Goal: Task Accomplishment & Management: Manage account settings

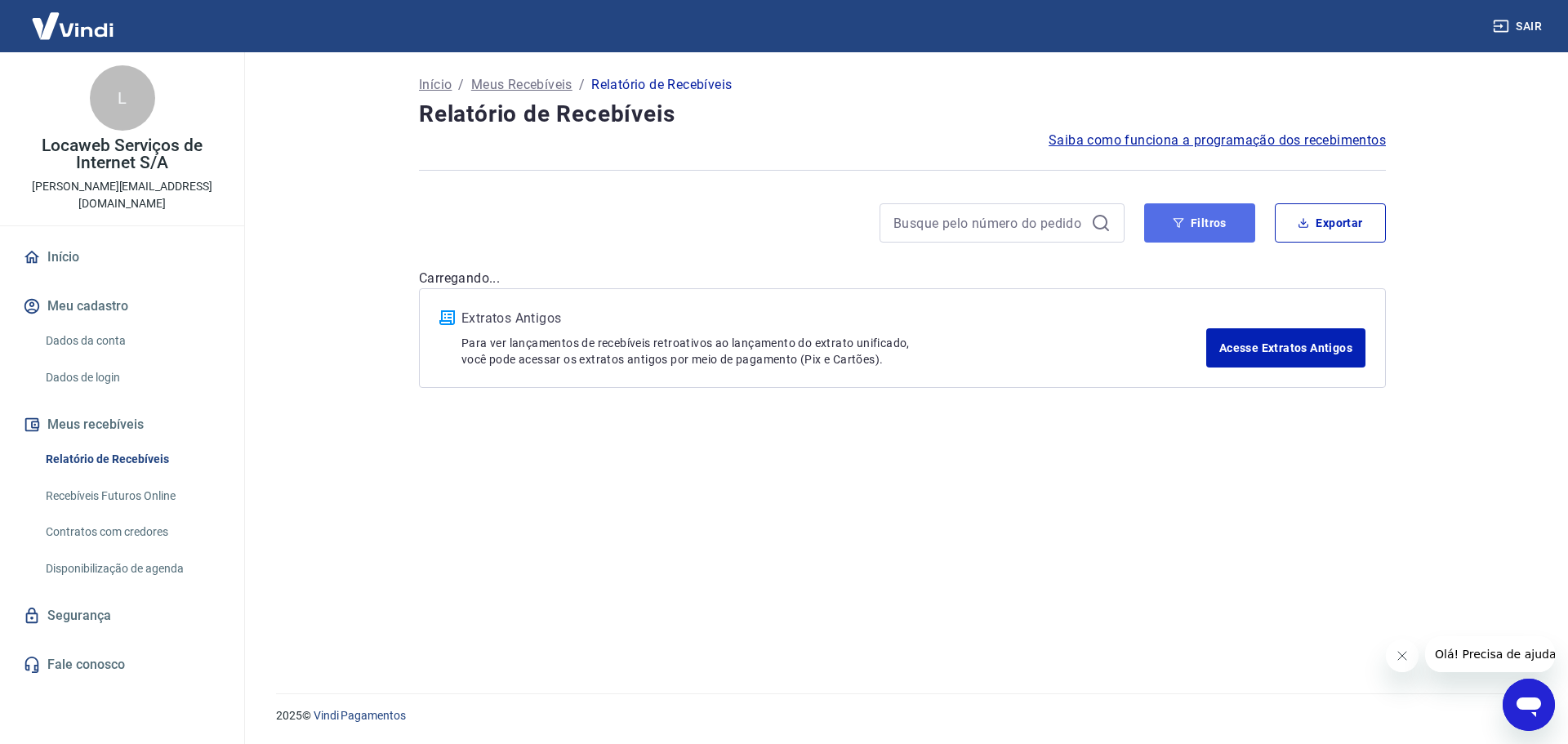
click at [1210, 227] on button "Filtros" at bounding box center [1199, 223] width 111 height 39
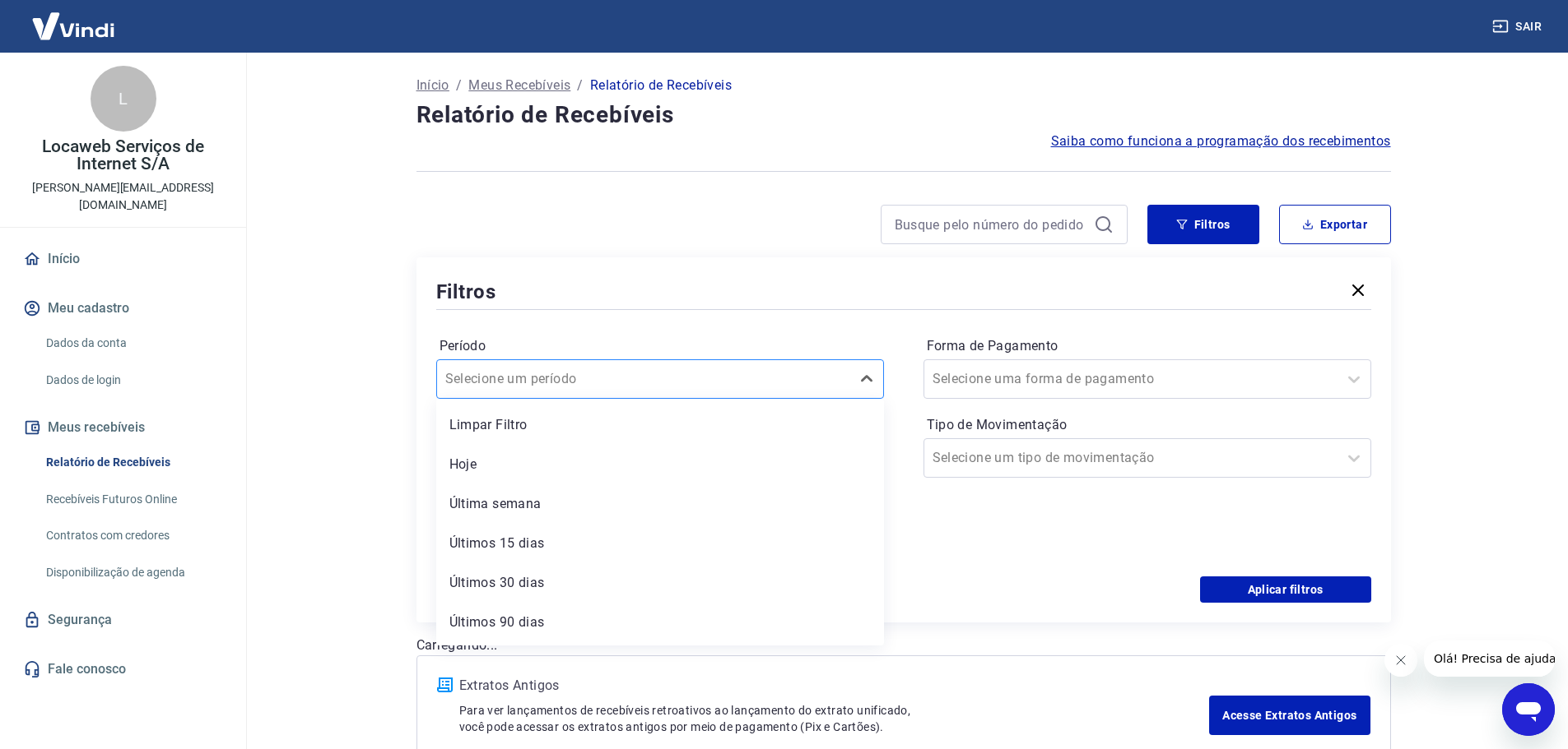
click at [747, 383] on div at bounding box center [643, 379] width 396 height 23
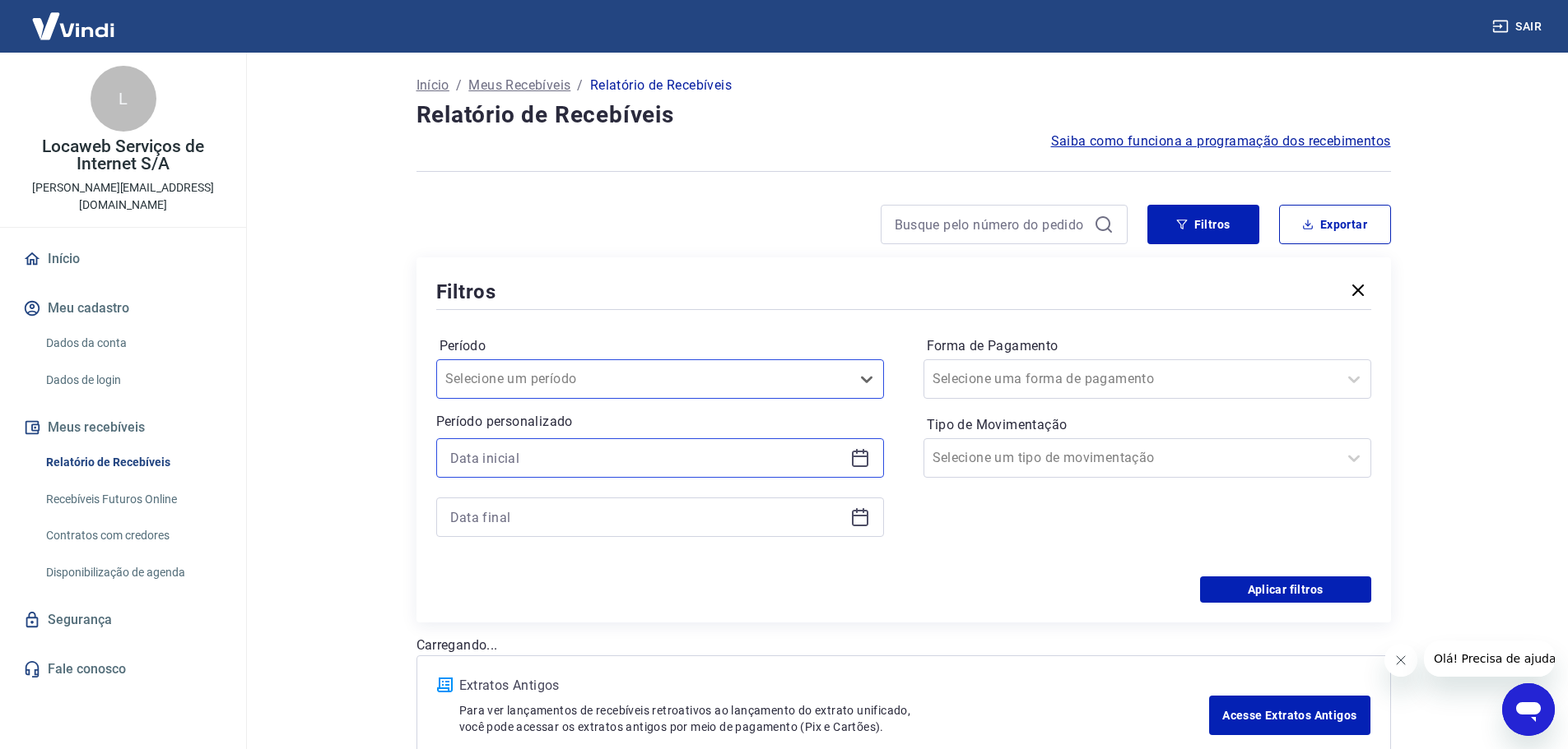
click at [678, 447] on input at bounding box center [647, 458] width 393 height 25
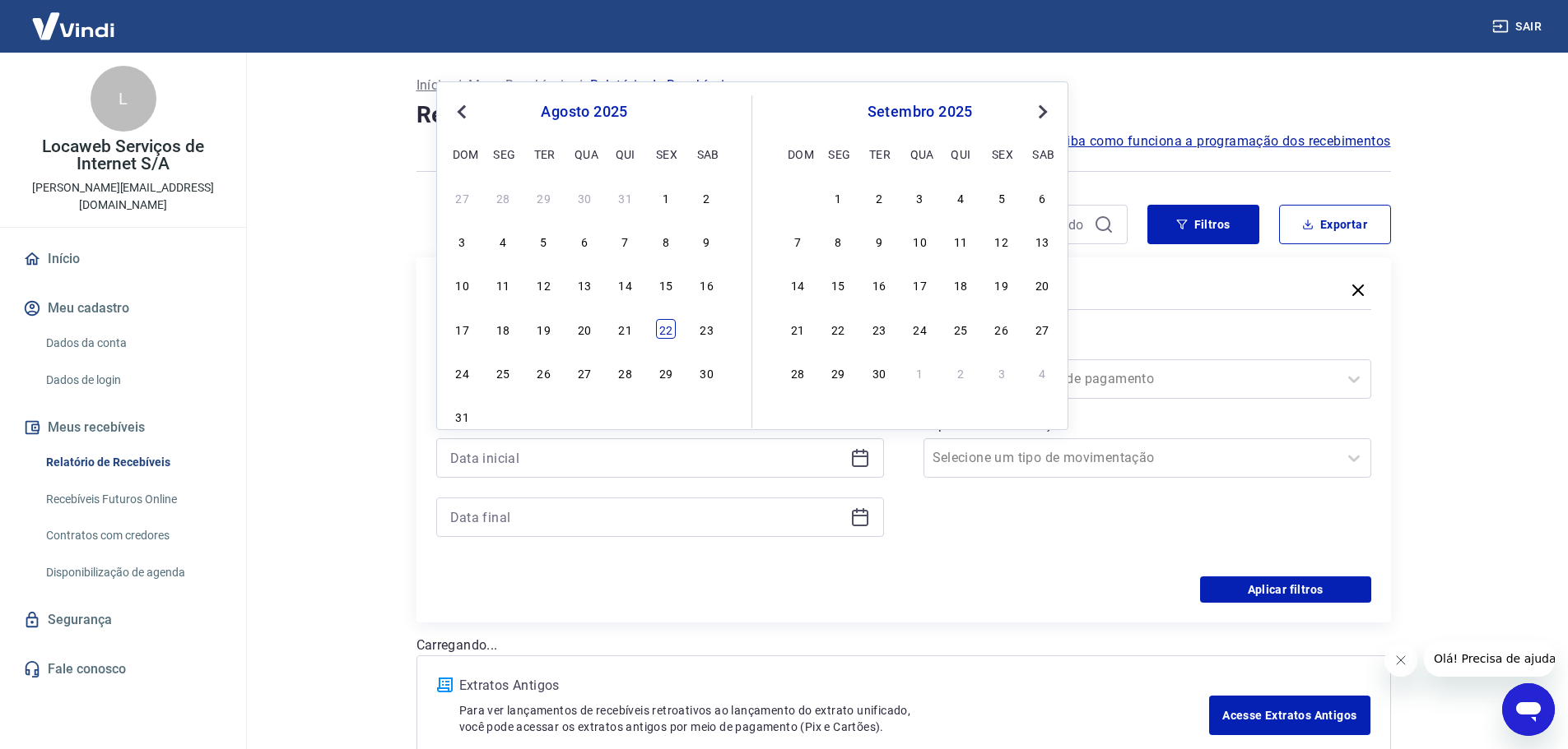
click at [662, 331] on div "22" at bounding box center [666, 329] width 20 height 20
type input "[DATE]"
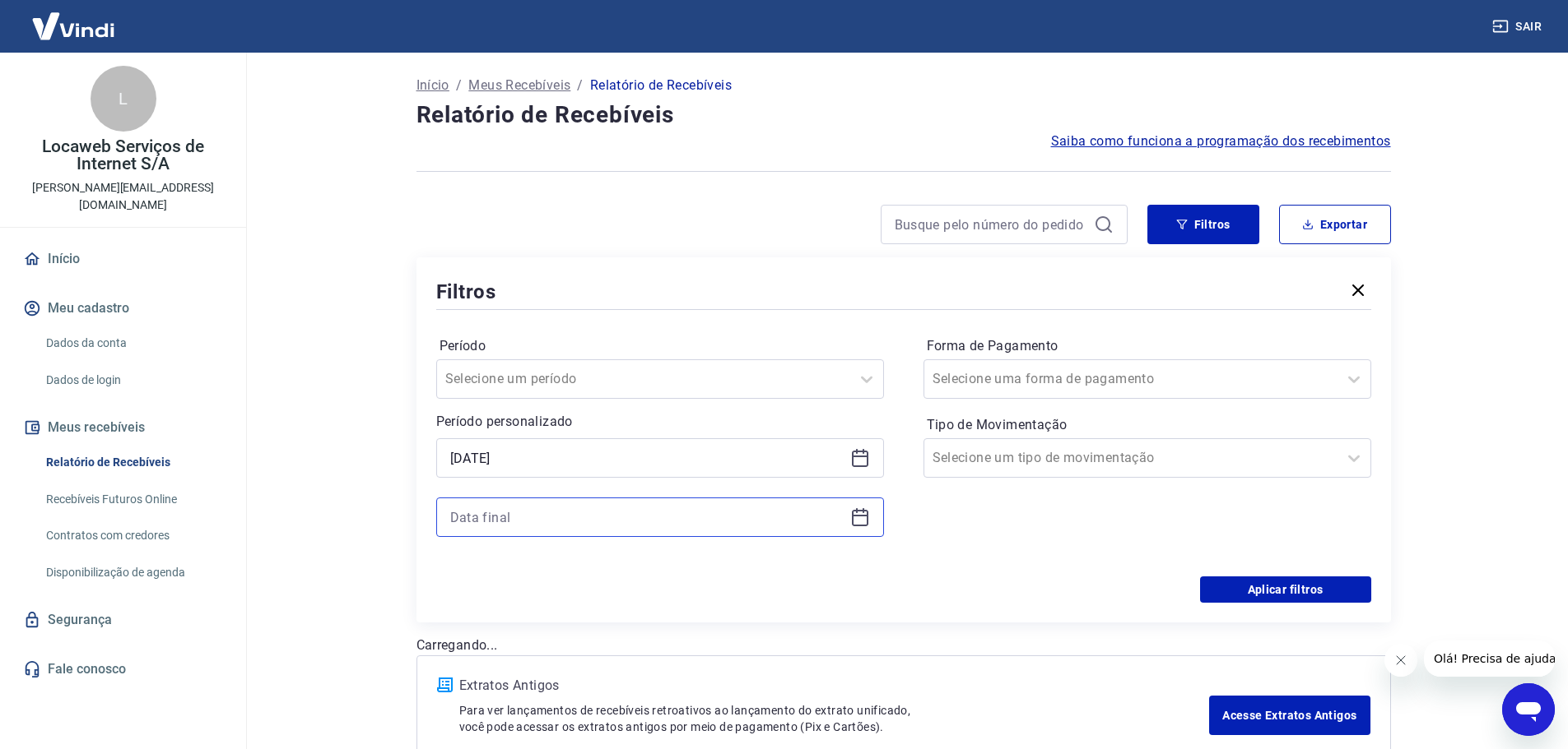
click at [588, 520] on input at bounding box center [647, 517] width 393 height 25
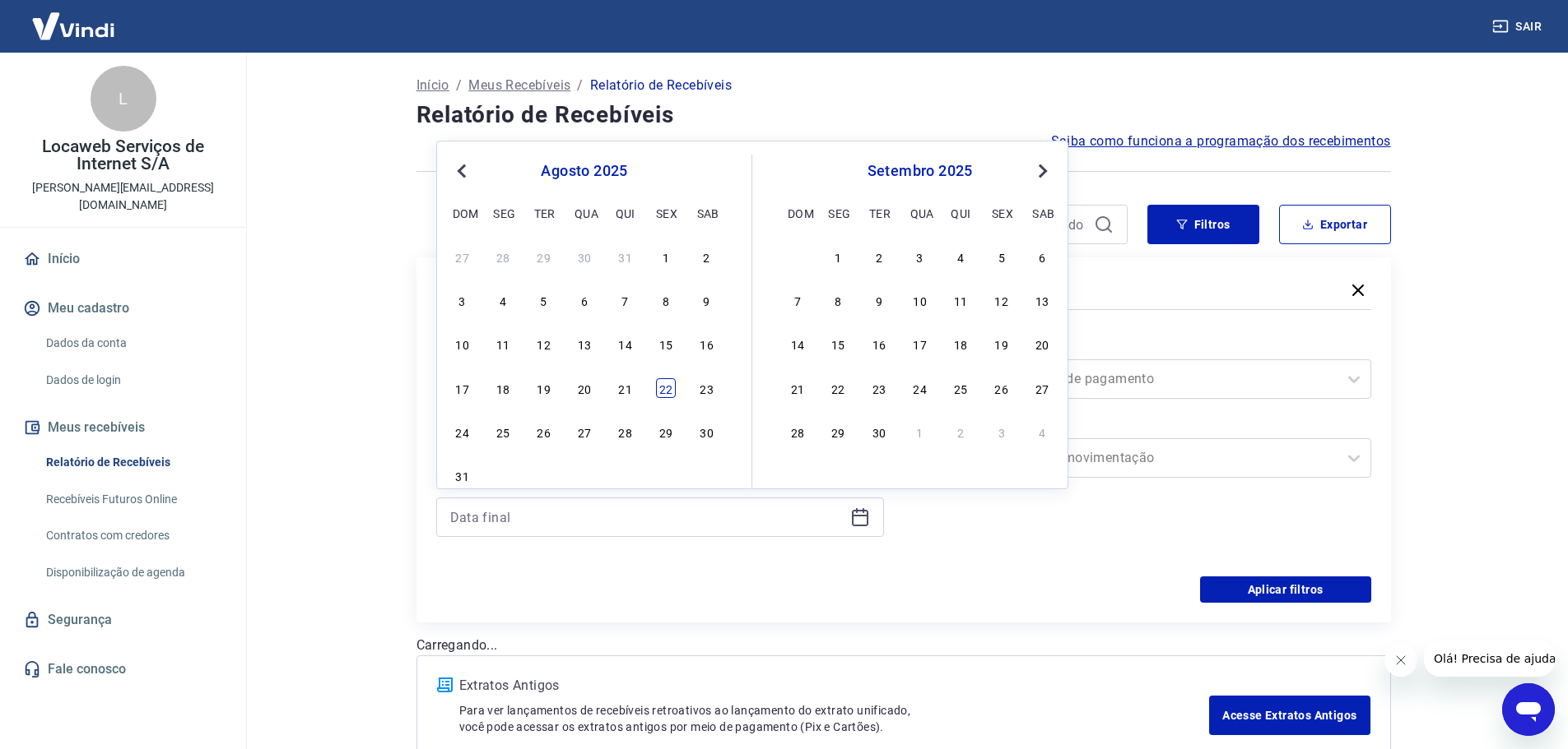
click at [664, 388] on div "22" at bounding box center [666, 388] width 20 height 20
type input "[DATE]"
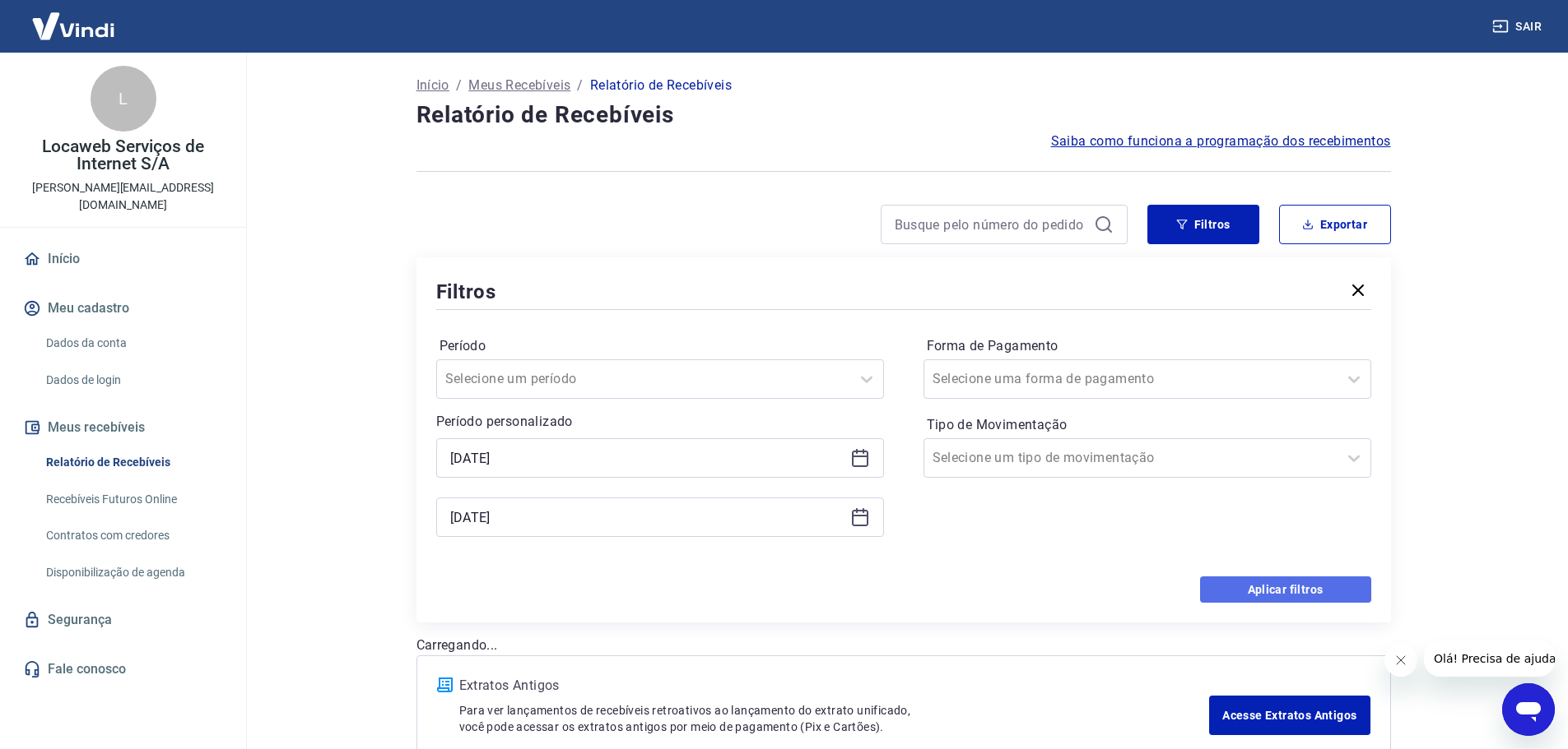
click at [1230, 592] on button "Aplicar filtros" at bounding box center [1285, 589] width 171 height 26
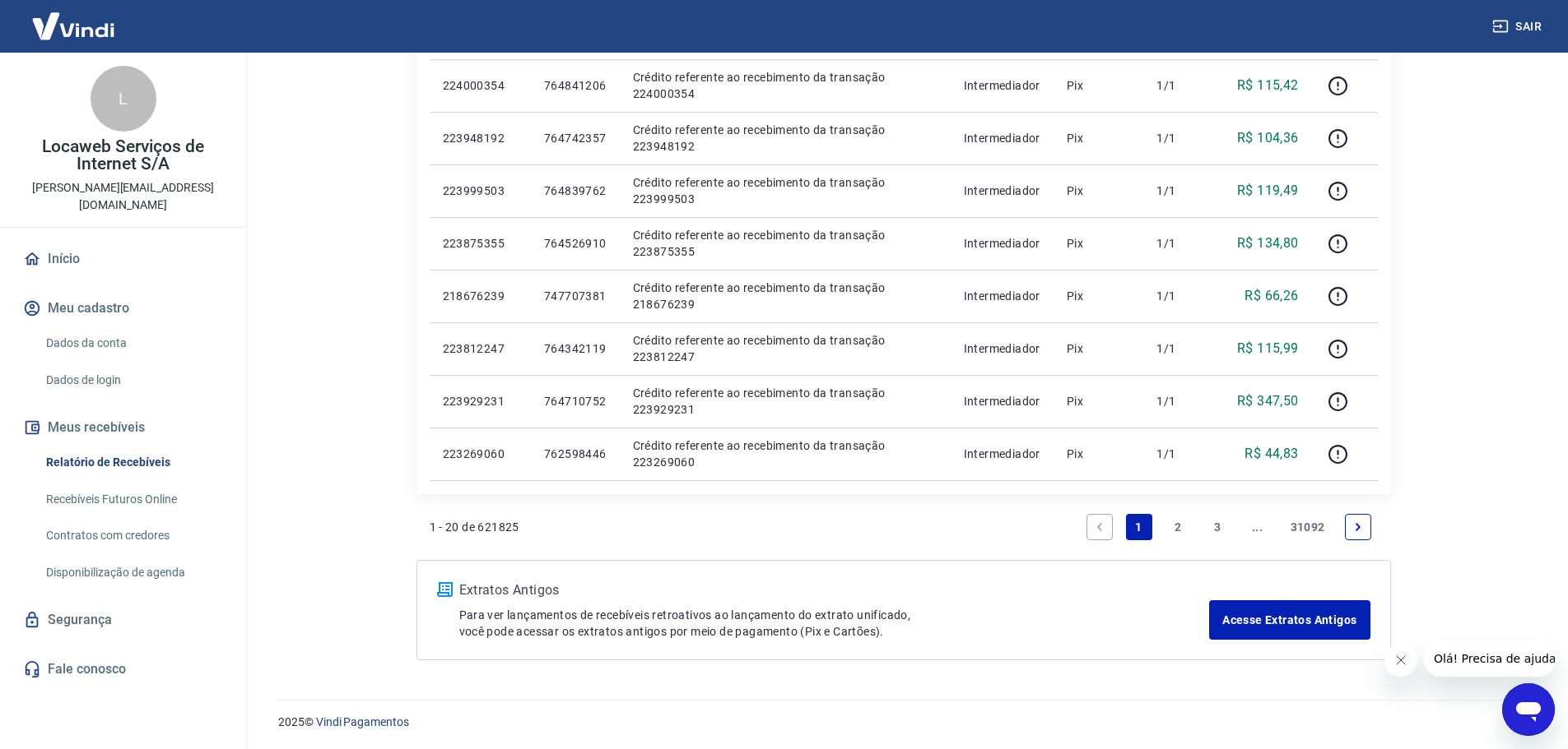
scroll to position [963, 0]
click at [1178, 524] on link "2" at bounding box center [1178, 525] width 26 height 26
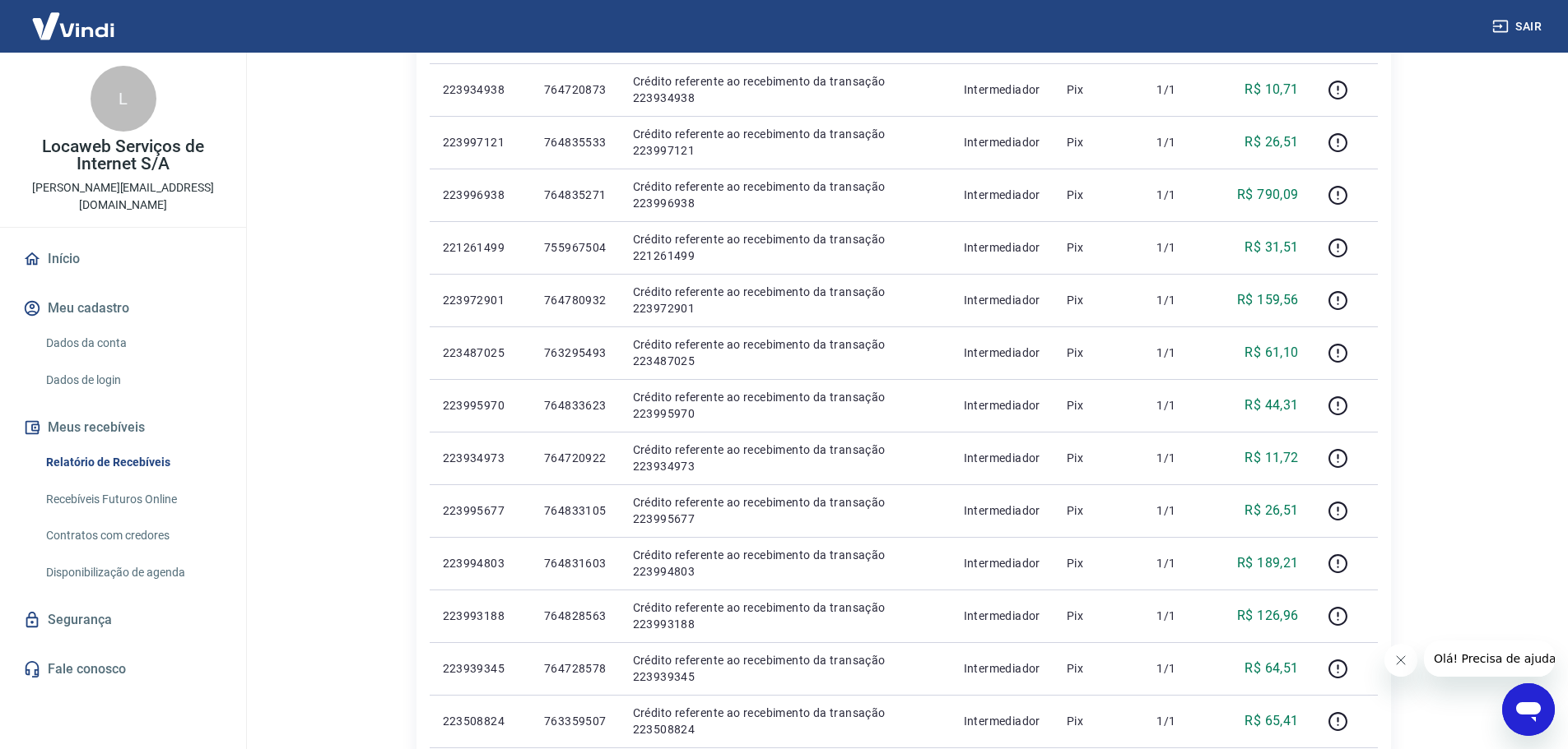
scroll to position [963, 0]
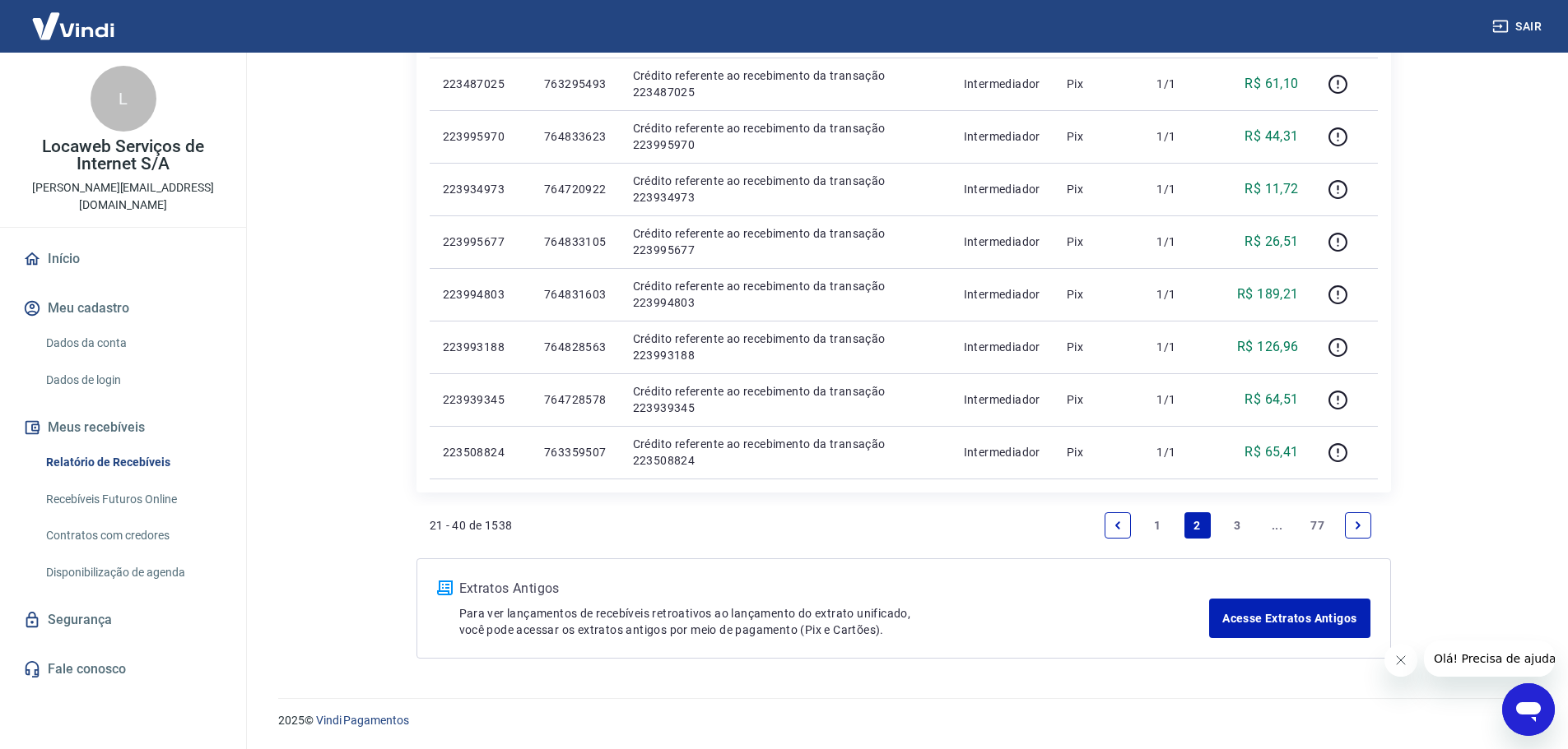
click at [1318, 523] on link "77" at bounding box center [1318, 525] width 27 height 26
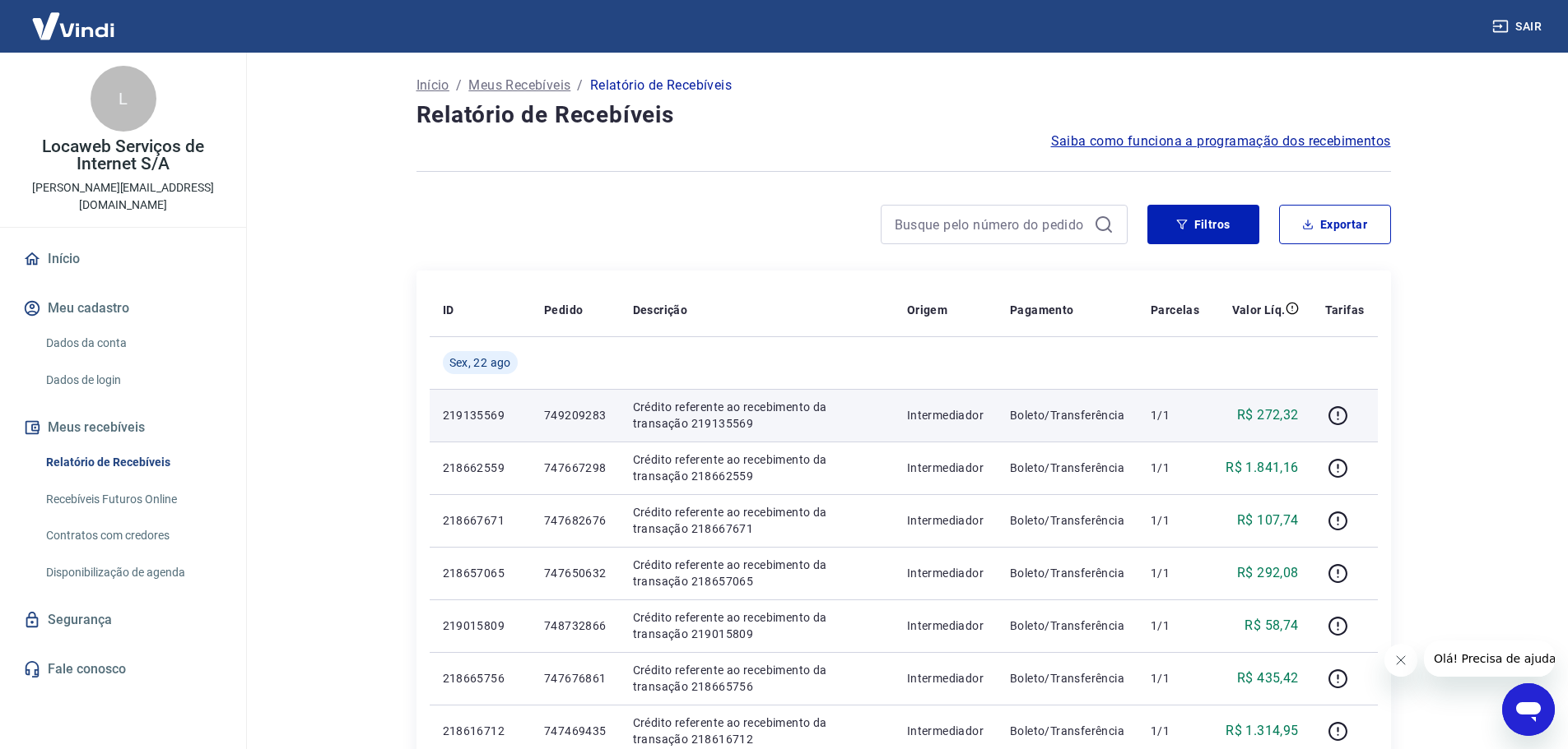
click at [698, 413] on p "Crédito referente ao recebimento da transação 219135569" at bounding box center [757, 415] width 248 height 33
click at [708, 418] on p "Crédito referente ao recebimento da transação 219135569" at bounding box center [757, 415] width 248 height 33
click at [456, 413] on p "219135569" at bounding box center [480, 415] width 75 height 16
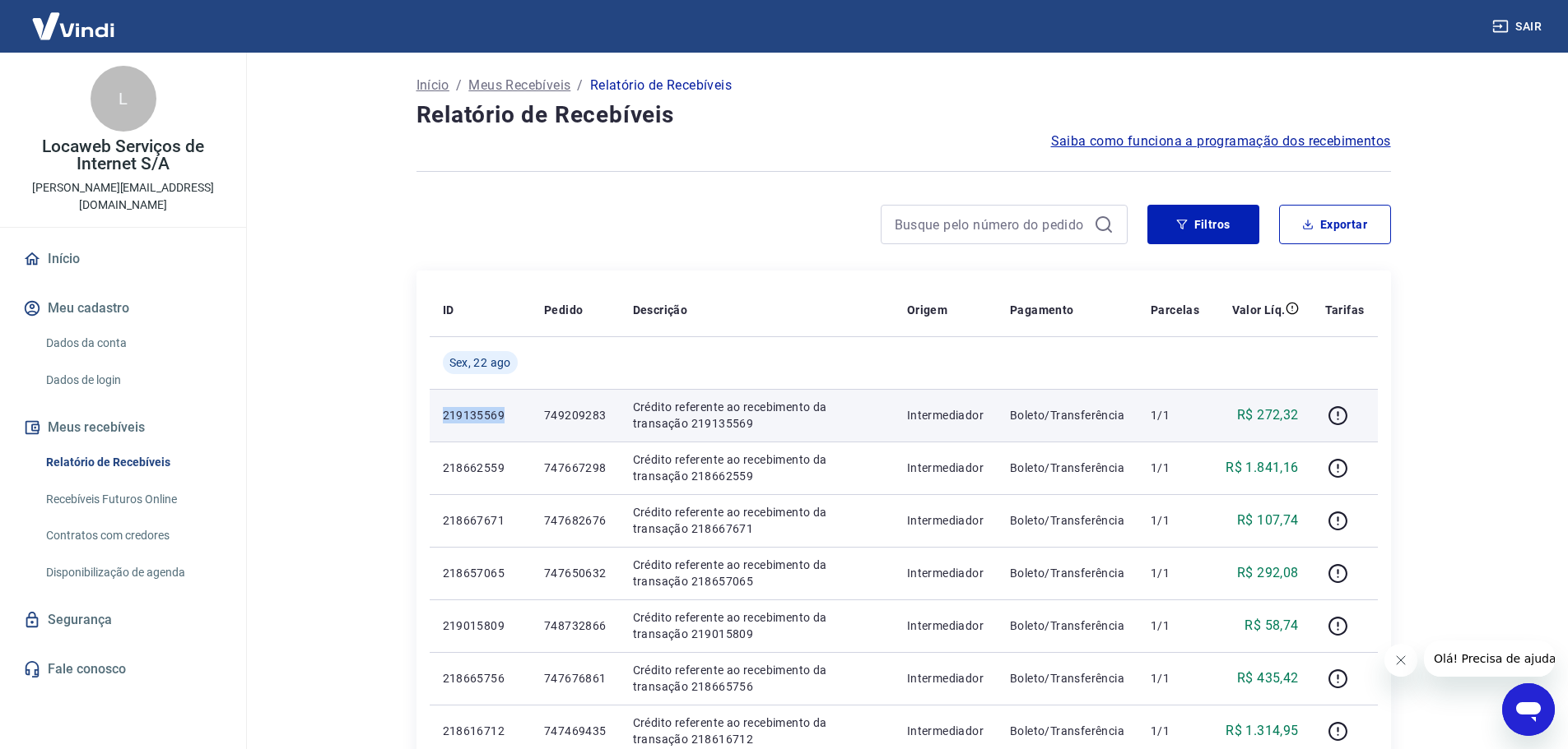
copy p "219135569"
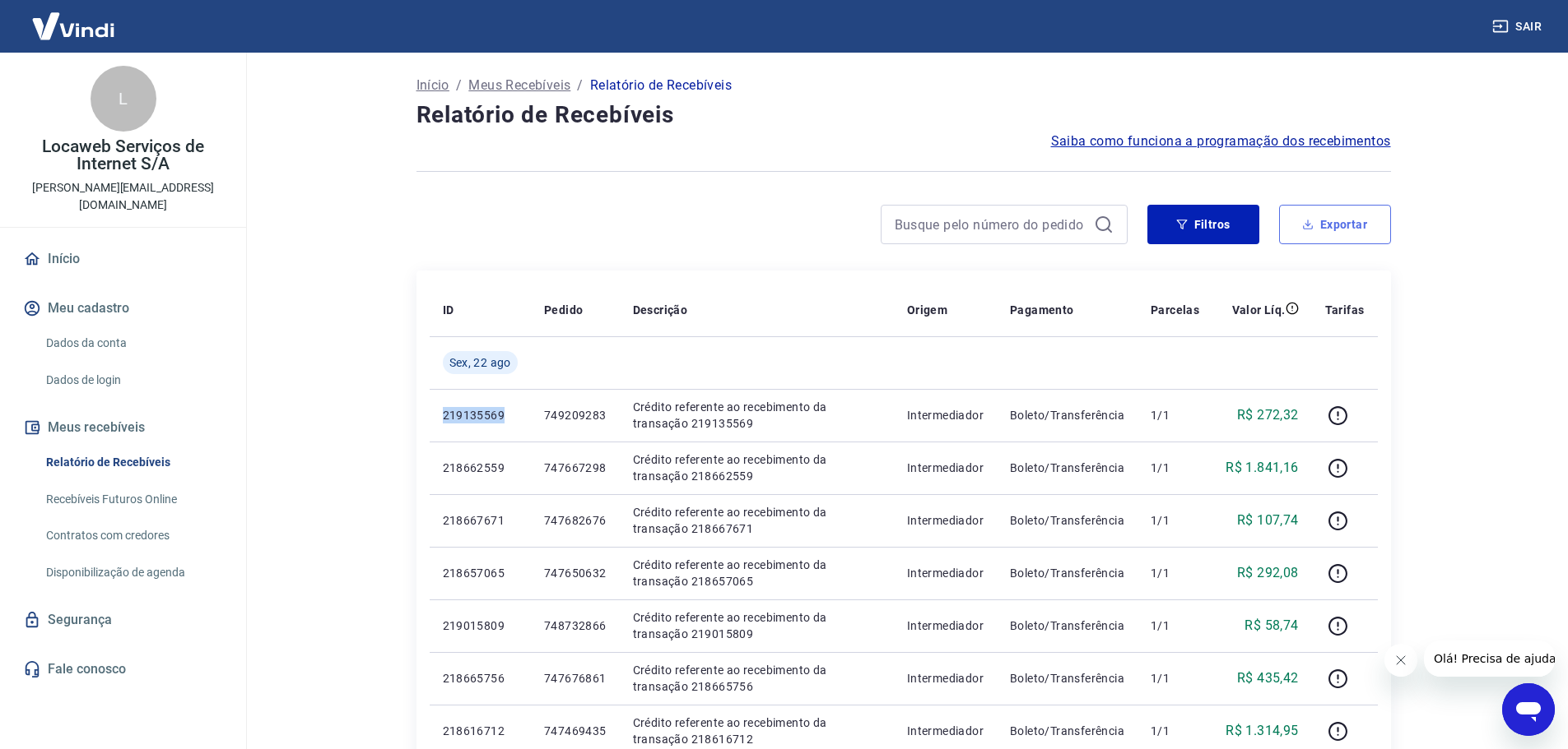
click at [1342, 222] on button "Exportar" at bounding box center [1335, 225] width 112 height 39
type input "[DATE]"
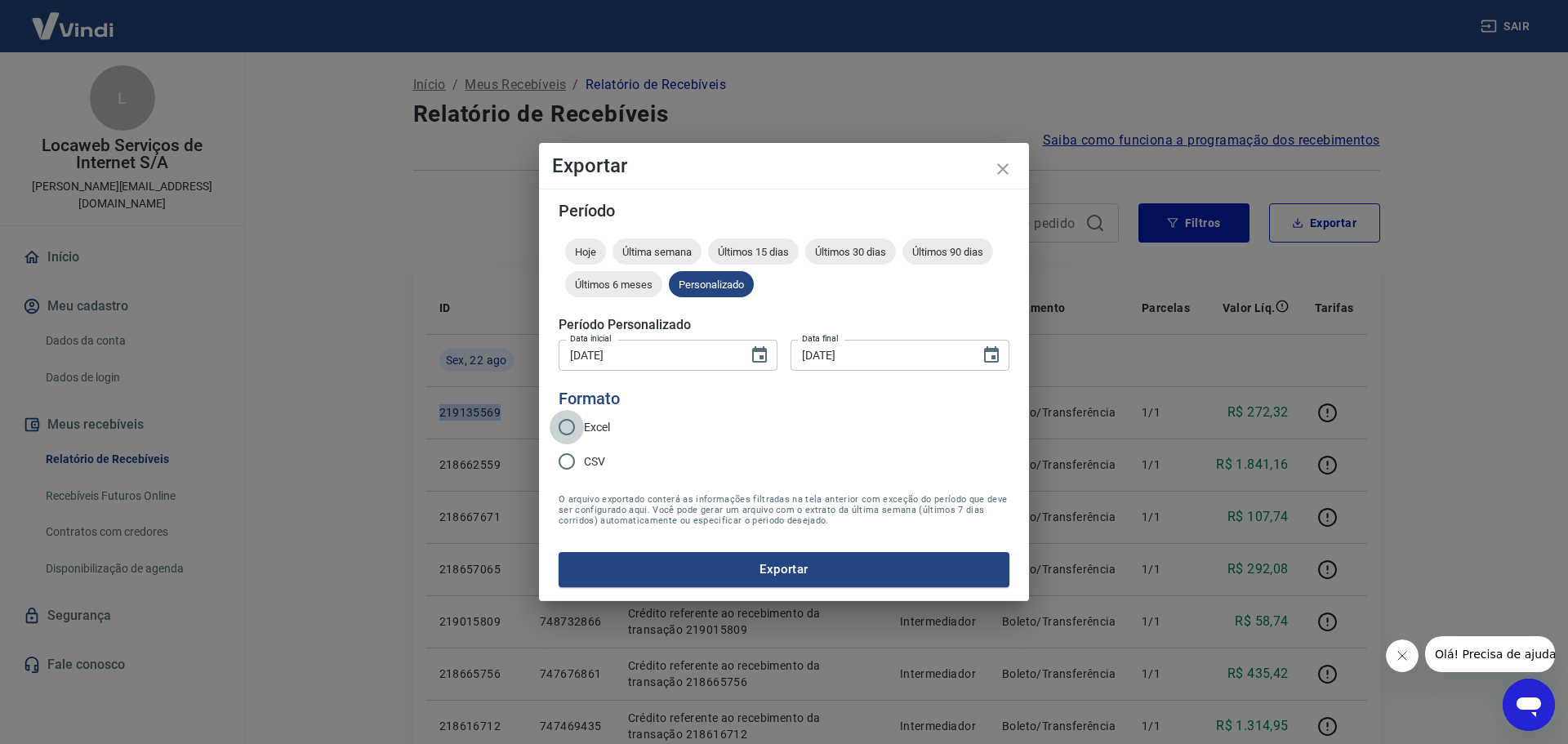
click at [572, 428] on input "Excel" at bounding box center [566, 428] width 34 height 34
radio input "true"
click at [721, 563] on button "Exportar" at bounding box center [784, 569] width 451 height 34
click at [1000, 173] on icon "close" at bounding box center [1002, 169] width 11 height 11
